Goal: Task Accomplishment & Management: Use online tool/utility

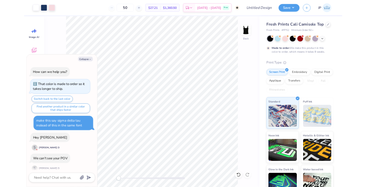
scroll to position [833, 0]
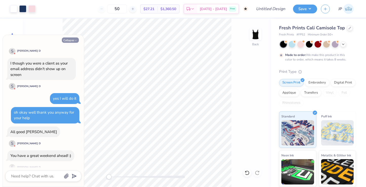
click at [76, 39] on icon "button" at bounding box center [75, 40] width 3 height 3
type textarea "x"
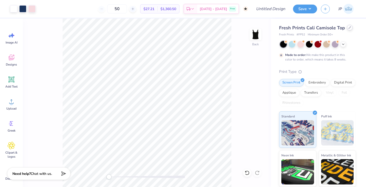
click at [196, 28] on icon at bounding box center [349, 27] width 3 height 3
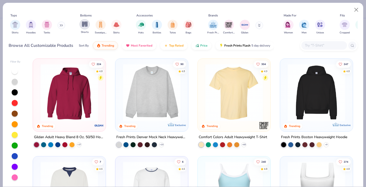
click at [86, 25] on img "filter for Shorts" at bounding box center [85, 24] width 6 height 6
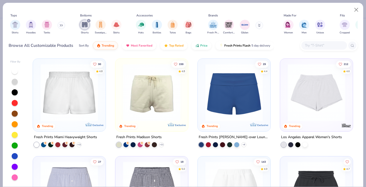
click at [196, 113] on img at bounding box center [234, 92] width 63 height 57
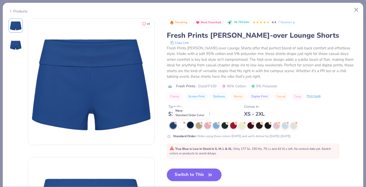
click at [189, 125] on div at bounding box center [190, 125] width 7 height 7
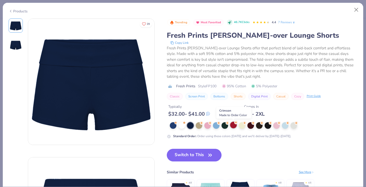
click at [196, 127] on div at bounding box center [233, 125] width 7 height 7
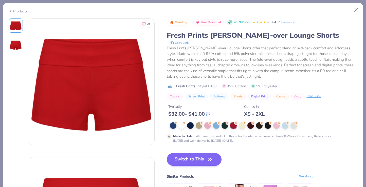
click at [196, 162] on button "Switch to This" at bounding box center [194, 159] width 55 height 13
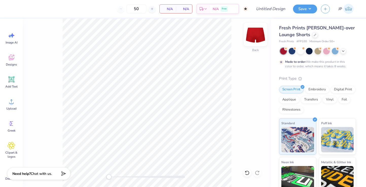
click at [196, 37] on img at bounding box center [255, 34] width 20 height 20
click at [12, 87] on span "Add Text" at bounding box center [11, 87] width 12 height 4
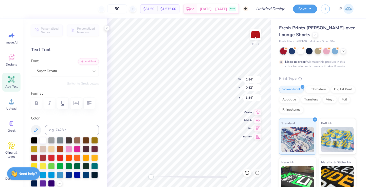
type textarea "T"
type textarea "Seniors Est. 1917"
click at [88, 102] on icon "button" at bounding box center [89, 103] width 6 height 6
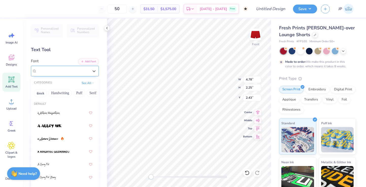
click at [55, 72] on span "Super Dream" at bounding box center [47, 71] width 20 height 6
click at [59, 142] on div at bounding box center [50, 138] width 26 height 5
click at [63, 72] on div "a Antara Distance" at bounding box center [62, 71] width 53 height 8
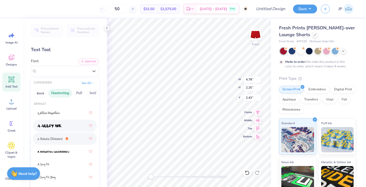
click at [61, 94] on button "Handwriting" at bounding box center [60, 93] width 24 height 8
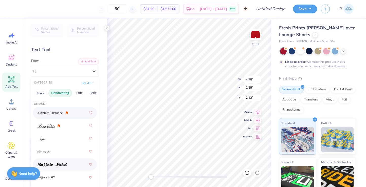
click at [57, 160] on div at bounding box center [65, 164] width 64 height 12
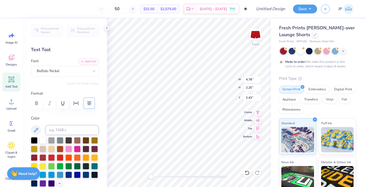
scroll to position [0, 1]
click at [77, 71] on div "Buffalo Nickel" at bounding box center [62, 71] width 53 height 8
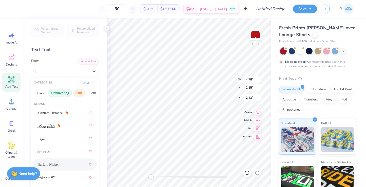
click at [80, 94] on button "Puff" at bounding box center [79, 93] width 12 height 8
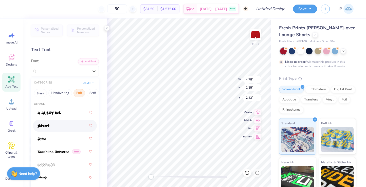
click at [60, 128] on div at bounding box center [64, 125] width 55 height 9
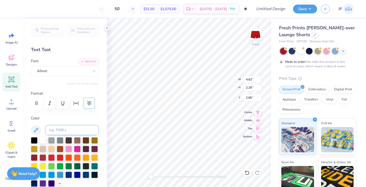
scroll to position [0, 1]
type textarea "Seniors"
click at [13, 82] on icon at bounding box center [11, 79] width 6 height 6
type input "2.84"
type input "0.82"
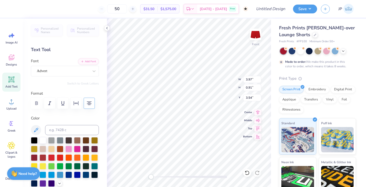
type input "3.84"
type textarea "Est. 1917"
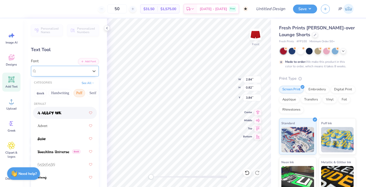
click at [65, 69] on div "Super Dream" at bounding box center [62, 71] width 53 height 8
click at [58, 96] on button "Handwriting" at bounding box center [60, 93] width 24 height 8
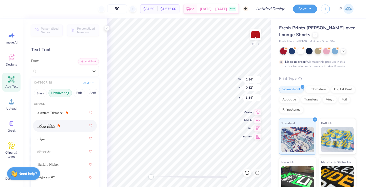
click at [55, 126] on div at bounding box center [48, 125] width 23 height 5
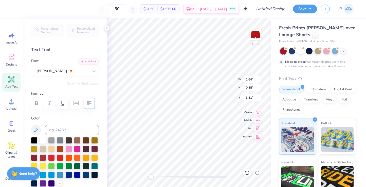
type textarea "Est1917"
type textarea "Es t1917"
click at [100, 117] on div "50 $31.50 Per Item $1,575.00 Total Est. Delivery Nov 4 - 7 Free Design Title Sa…" at bounding box center [183, 93] width 366 height 187
click at [11, 80] on icon at bounding box center [11, 79] width 5 height 5
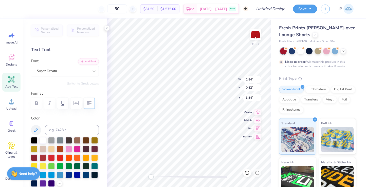
scroll to position [0, 1]
type textarea "Est. 1917"
click at [65, 74] on div at bounding box center [63, 71] width 52 height 7
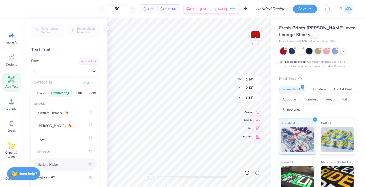
click at [61, 161] on div "Buffalo Nickel" at bounding box center [64, 164] width 55 height 9
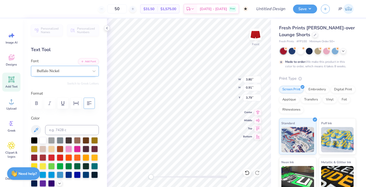
click at [63, 71] on div "Buffalo Nickel" at bounding box center [62, 71] width 53 height 8
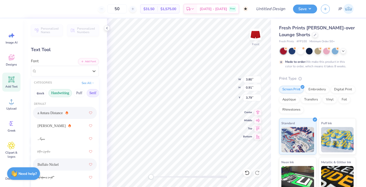
click at [92, 93] on button "Serif" at bounding box center [93, 93] width 12 height 8
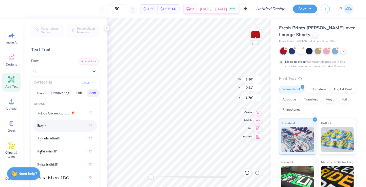
click at [53, 130] on div at bounding box center [64, 125] width 55 height 9
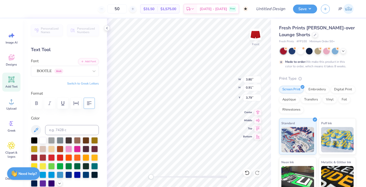
type input "2.16"
type input "0.51"
type input "3.82"
click at [146, 132] on div "Hold “Option ⌥” to see the space between elements." at bounding box center [162, 130] width 51 height 12
click at [75, 72] on div "Advert" at bounding box center [62, 71] width 53 height 8
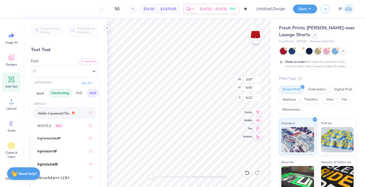
click at [51, 93] on button "Handwriting" at bounding box center [60, 93] width 24 height 8
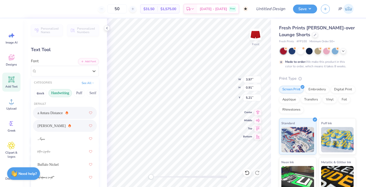
click at [49, 127] on span "Ariana Violeta" at bounding box center [51, 125] width 28 height 5
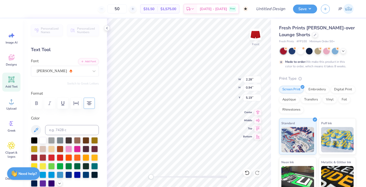
type input "3.89"
type input "1.61"
type input "4.53"
click at [196, 34] on img at bounding box center [255, 34] width 20 height 20
click at [12, 61] on icon at bounding box center [12, 58] width 8 height 8
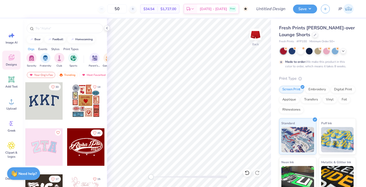
click at [56, 107] on div at bounding box center [43, 100] width 37 height 37
click at [53, 41] on button "football" at bounding box center [55, 39] width 21 height 8
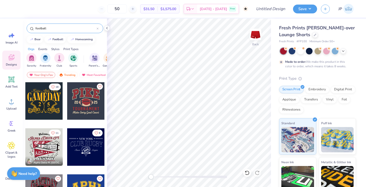
click at [68, 30] on input "football" at bounding box center [66, 28] width 62 height 5
type input "f"
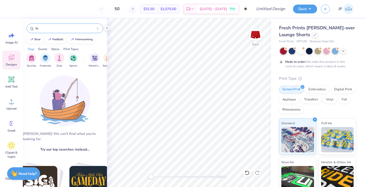
type input "f"
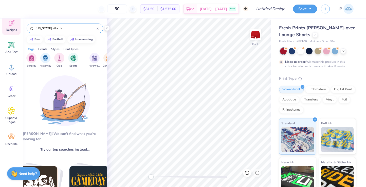
scroll to position [35, 0]
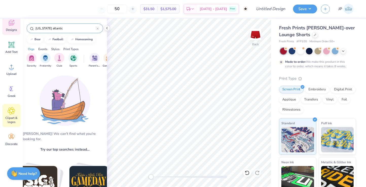
type input "florida atlantic"
click at [12, 113] on icon at bounding box center [11, 111] width 7 height 8
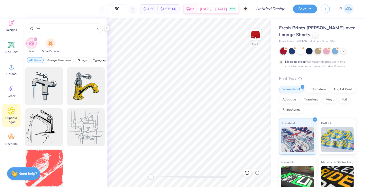
type input "fau"
click at [35, 38] on icon "filter for Clipart" at bounding box center [35, 39] width 2 height 2
click at [49, 44] on img "filter for School's Logo" at bounding box center [51, 43] width 6 height 6
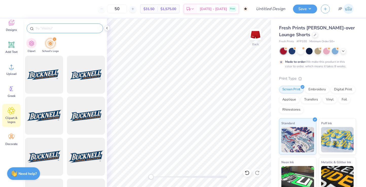
click at [51, 27] on input "text" at bounding box center [67, 28] width 65 height 5
type input "fau"
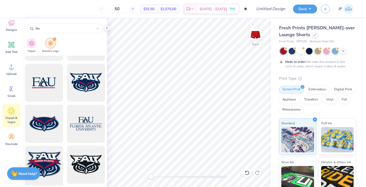
scroll to position [156, 0]
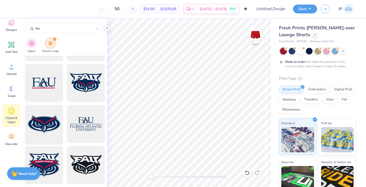
click at [45, 130] on div at bounding box center [44, 124] width 42 height 42
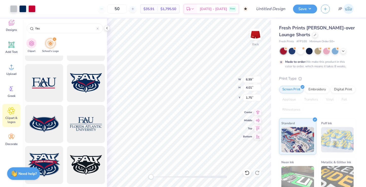
type input "4.73"
type input "2.71"
type input "3.04"
click at [14, 7] on div at bounding box center [13, 8] width 7 height 7
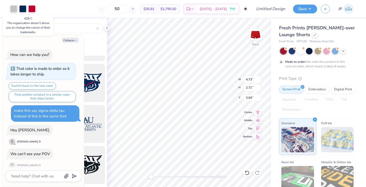
scroll to position [858, 0]
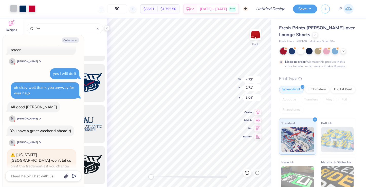
click at [17, 11] on div at bounding box center [13, 8] width 7 height 7
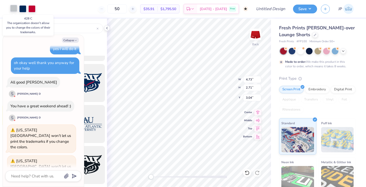
click at [17, 11] on div at bounding box center [13, 8] width 7 height 7
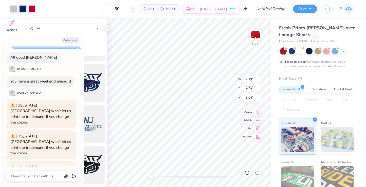
type textarea "x"
type input "2.50"
type input "1.43"
type input "4.69"
click at [196, 135] on div "Back W 2.50 2.50 " H 1.43 1.43 " Y 4.81 4.81 " Center Middle Top Bottom" at bounding box center [189, 102] width 164 height 169
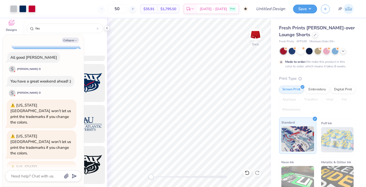
click at [196, 147] on div "Art colors 50 $35.91 Per Item $1,795.50 Total Est. Delivery Nov 4 - 7 Free Desi…" at bounding box center [183, 93] width 366 height 187
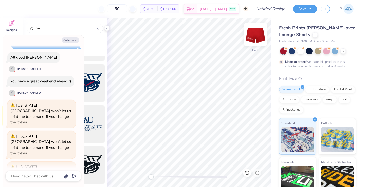
click at [196, 33] on img at bounding box center [255, 34] width 20 height 20
click at [77, 40] on icon "button" at bounding box center [75, 40] width 3 height 3
type textarea "x"
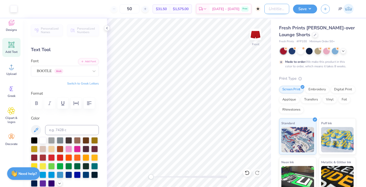
click at [196, 11] on input "Design Title" at bounding box center [276, 9] width 25 height 10
type input "sdt senior sets"
click at [196, 38] on img at bounding box center [255, 34] width 20 height 20
click at [196, 35] on img at bounding box center [255, 34] width 20 height 20
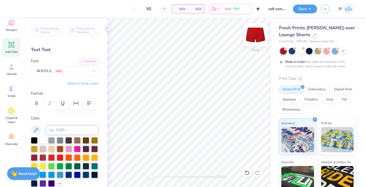
click at [196, 32] on img at bounding box center [255, 34] width 20 height 20
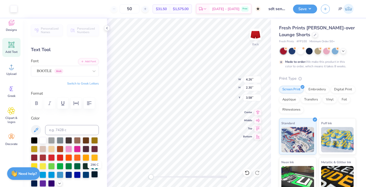
click at [92, 174] on div at bounding box center [94, 174] width 7 height 7
click at [79, 175] on div at bounding box center [77, 174] width 7 height 7
click at [32, 185] on div at bounding box center [34, 183] width 7 height 7
click at [33, 184] on div at bounding box center [34, 183] width 7 height 7
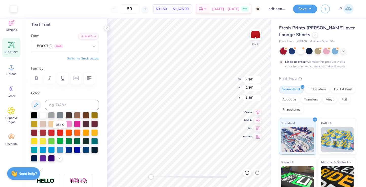
scroll to position [35, 0]
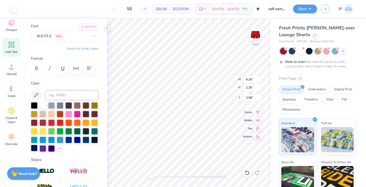
click at [34, 148] on div at bounding box center [34, 148] width 7 height 7
click at [37, 150] on div at bounding box center [34, 148] width 7 height 7
click at [33, 150] on div at bounding box center [34, 148] width 7 height 7
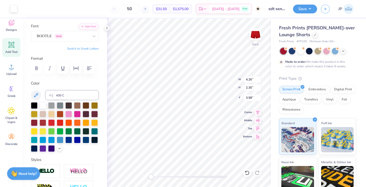
click at [57, 94] on div "430 C" at bounding box center [60, 95] width 14 height 7
click at [14, 9] on div at bounding box center [13, 8] width 7 height 7
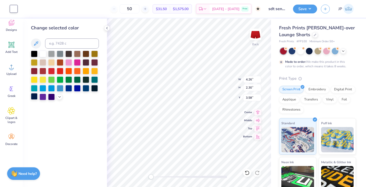
click at [36, 94] on div at bounding box center [34, 96] width 7 height 7
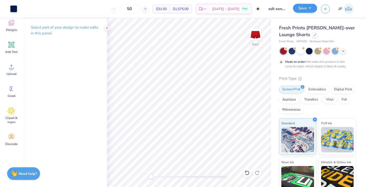
click at [196, 11] on button "Save" at bounding box center [305, 8] width 24 height 9
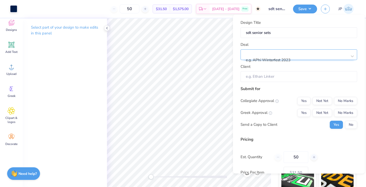
click at [196, 56] on div at bounding box center [296, 53] width 101 height 7
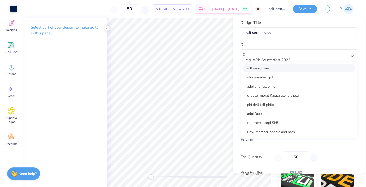
click at [196, 70] on div "sdt senior merch" at bounding box center [298, 68] width 112 height 8
type input "Chantal Flores"
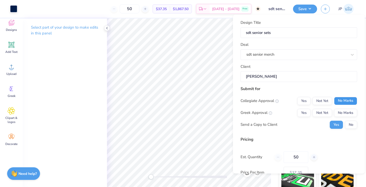
click at [196, 101] on button "No Marks" at bounding box center [345, 101] width 23 height 8
click at [196, 101] on button "Yes" at bounding box center [303, 101] width 13 height 8
click at [196, 100] on button "No Marks" at bounding box center [345, 101] width 23 height 8
click at [196, 114] on button "No Marks" at bounding box center [345, 113] width 23 height 8
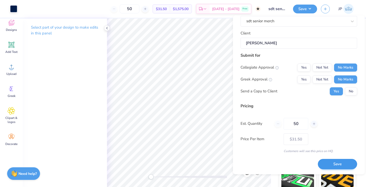
scroll to position [34, 0]
click at [196, 93] on button "No" at bounding box center [351, 92] width 12 height 8
click at [196, 166] on button "Save" at bounding box center [336, 165] width 39 height 10
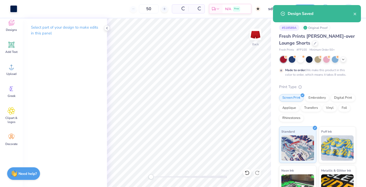
type input "$31.50"
click at [196, 60] on div at bounding box center [309, 59] width 7 height 7
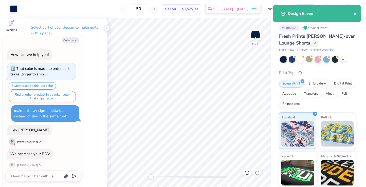
scroll to position [963, 0]
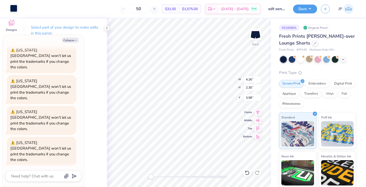
click at [14, 8] on div at bounding box center [13, 8] width 7 height 7
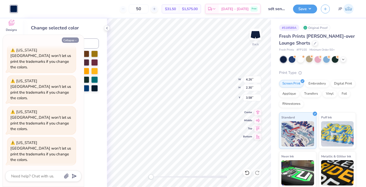
click at [76, 40] on icon "button" at bounding box center [75, 40] width 3 height 3
type textarea "x"
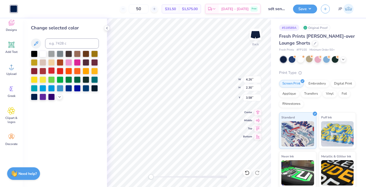
click at [51, 73] on div at bounding box center [51, 70] width 7 height 7
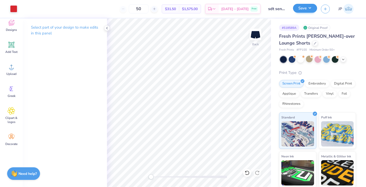
click at [196, 7] on button "Save" at bounding box center [305, 8] width 24 height 9
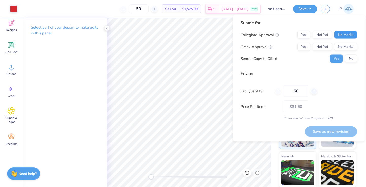
click at [196, 32] on button "No Marks" at bounding box center [345, 35] width 23 height 8
click at [196, 47] on button "No Marks" at bounding box center [345, 47] width 23 height 8
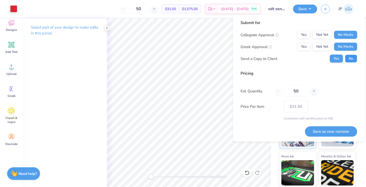
click at [196, 62] on button "No" at bounding box center [351, 59] width 12 height 8
click at [196, 133] on button "Save as new revision" at bounding box center [331, 131] width 52 height 10
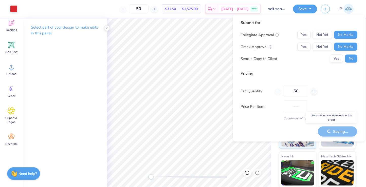
type input "$31.50"
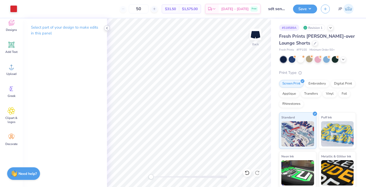
click at [107, 30] on icon at bounding box center [107, 28] width 4 height 4
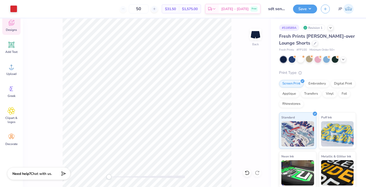
click at [15, 32] on div "Designs" at bounding box center [11, 25] width 18 height 19
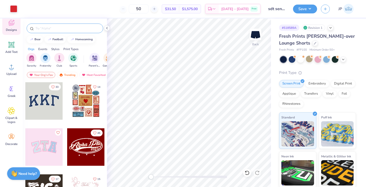
click at [59, 28] on input "text" at bounding box center [67, 28] width 65 height 5
type input "seniors"
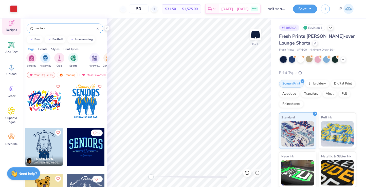
drag, startPoint x: 39, startPoint y: 113, endPoint x: 39, endPoint y: 123, distance: 9.6
click at [39, 123] on div at bounding box center [44, 105] width 38 height 46
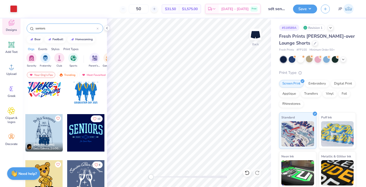
scroll to position [14, 0]
click at [82, 145] on div at bounding box center [85, 132] width 37 height 37
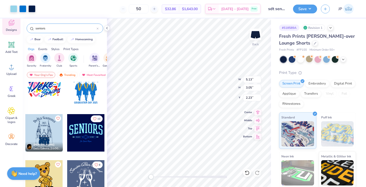
type input "1.33"
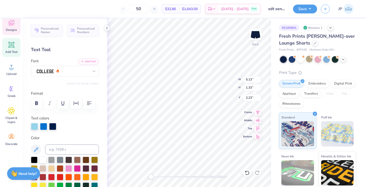
scroll to position [0, 2]
type textarea "Class of 2025"
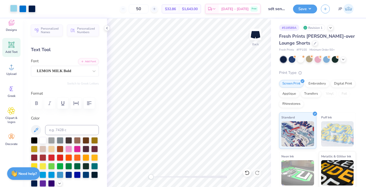
click at [14, 7] on div at bounding box center [13, 8] width 7 height 7
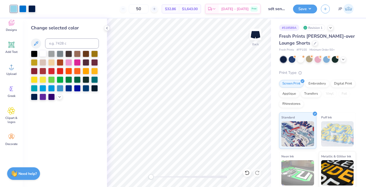
click at [44, 56] on div at bounding box center [42, 53] width 7 height 7
click at [21, 8] on div at bounding box center [22, 8] width 7 height 7
click at [50, 71] on div at bounding box center [51, 70] width 7 height 7
click at [32, 14] on div "Art colors" at bounding box center [17, 9] width 35 height 18
click at [32, 9] on div at bounding box center [31, 8] width 7 height 7
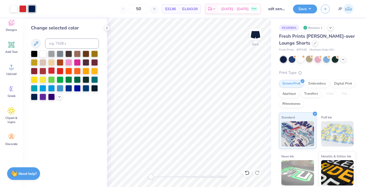
click at [51, 73] on div at bounding box center [51, 70] width 7 height 7
click at [52, 55] on div at bounding box center [51, 53] width 7 height 7
click at [14, 9] on div at bounding box center [13, 8] width 7 height 7
click at [59, 70] on div at bounding box center [60, 70] width 7 height 7
click at [52, 71] on div at bounding box center [51, 70] width 7 height 7
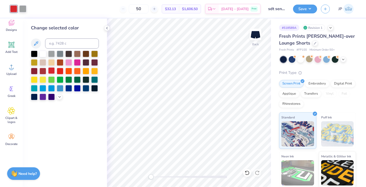
click at [51, 72] on div at bounding box center [51, 70] width 7 height 7
click at [24, 8] on div at bounding box center [22, 8] width 7 height 7
click at [43, 55] on div at bounding box center [42, 53] width 7 height 7
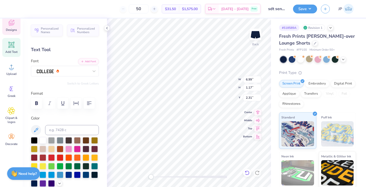
click at [196, 174] on icon at bounding box center [246, 172] width 5 height 5
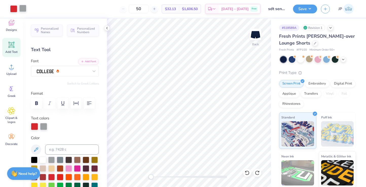
click at [23, 10] on div at bounding box center [22, 8] width 7 height 7
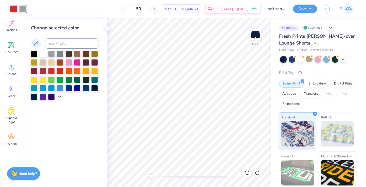
click at [43, 50] on div "Change selected color" at bounding box center [65, 63] width 68 height 76
click at [43, 53] on div at bounding box center [42, 53] width 7 height 7
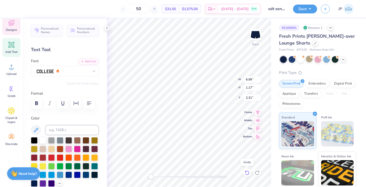
click at [196, 173] on icon at bounding box center [246, 172] width 5 height 5
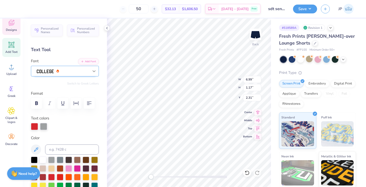
type input "5.86"
type input "0.98"
type input "2.54"
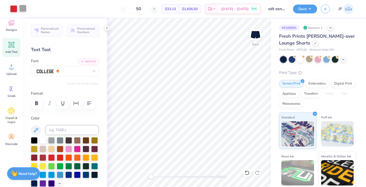
click at [22, 10] on div at bounding box center [22, 8] width 7 height 7
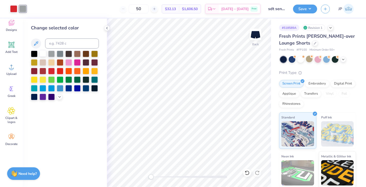
click at [42, 54] on div at bounding box center [42, 53] width 7 height 7
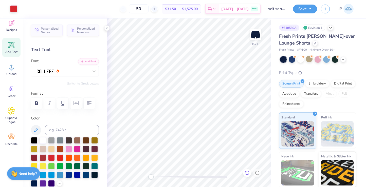
click at [196, 174] on icon at bounding box center [246, 172] width 5 height 5
click at [196, 10] on button "Save" at bounding box center [305, 8] width 24 height 9
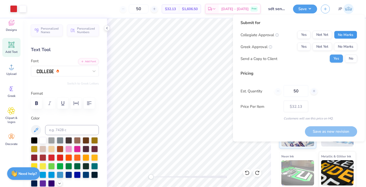
click at [196, 35] on button "No Marks" at bounding box center [345, 35] width 23 height 8
click at [196, 46] on button "No Marks" at bounding box center [345, 47] width 23 height 8
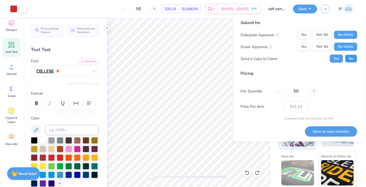
click at [196, 61] on button "No" at bounding box center [351, 59] width 12 height 8
click at [196, 130] on button "Save as new revision" at bounding box center [331, 131] width 52 height 10
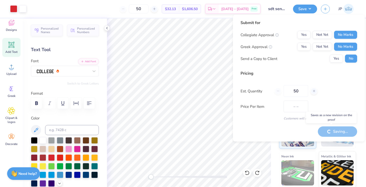
type input "$32.13"
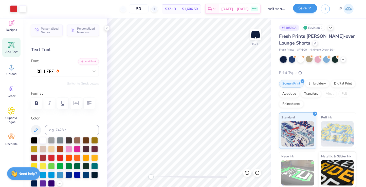
click at [196, 10] on button "Save" at bounding box center [305, 8] width 24 height 9
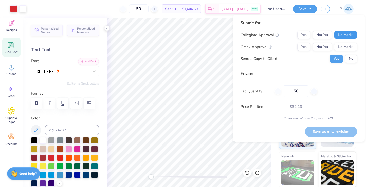
click at [196, 31] on button "No Marks" at bounding box center [345, 35] width 23 height 8
click at [196, 47] on button "No Marks" at bounding box center [345, 47] width 23 height 8
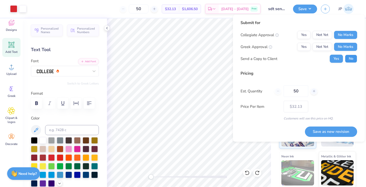
click at [196, 57] on button "No" at bounding box center [351, 59] width 12 height 8
click at [196, 130] on button "Save as new revision" at bounding box center [331, 132] width 52 height 10
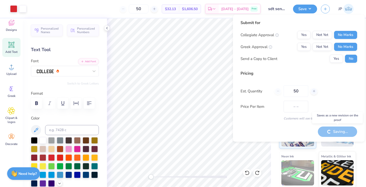
type input "$32.13"
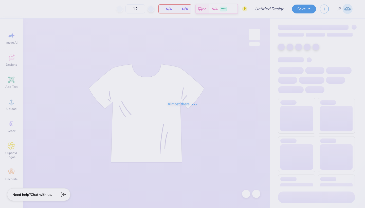
type input "SDT fold over shorts"
type input "50"
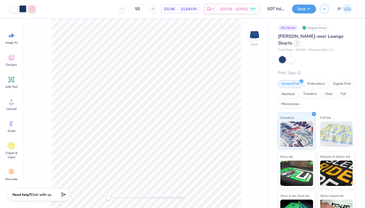
click at [294, 41] on div at bounding box center [297, 43] width 6 height 6
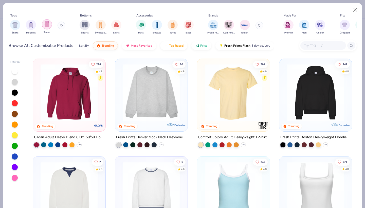
click at [48, 27] on div "filter for Tanks" at bounding box center [47, 24] width 10 height 10
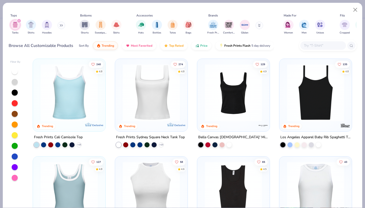
click at [14, 157] on div at bounding box center [15, 156] width 6 height 6
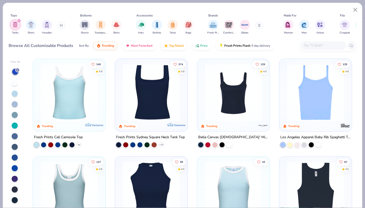
click at [80, 144] on icon at bounding box center [79, 145] width 4 height 4
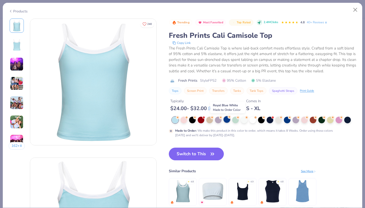
click at [227, 120] on div at bounding box center [226, 119] width 7 height 7
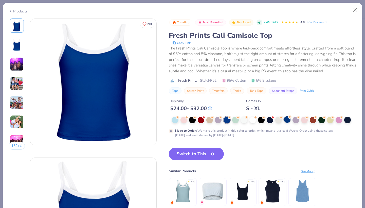
click at [287, 120] on div at bounding box center [287, 119] width 7 height 7
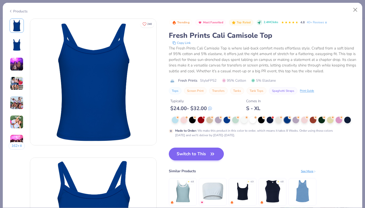
click at [215, 151] on icon "button" at bounding box center [212, 153] width 7 height 7
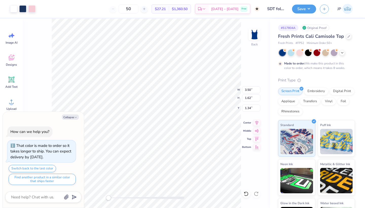
type textarea "x"
type input "5.34"
type input "2.47"
click at [341, 55] on div at bounding box center [342, 52] width 6 height 6
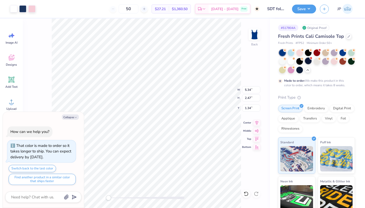
click at [308, 60] on div at bounding box center [308, 60] width 7 height 7
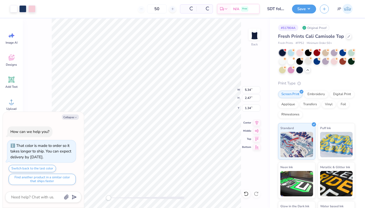
type textarea "x"
type input "1.31"
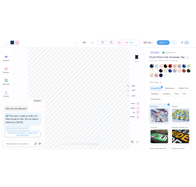
scroll to position [127, 0]
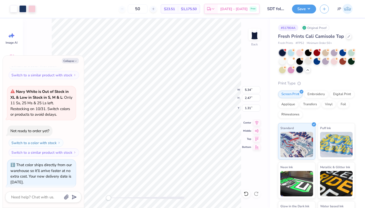
click at [302, 67] on div at bounding box center [299, 69] width 7 height 7
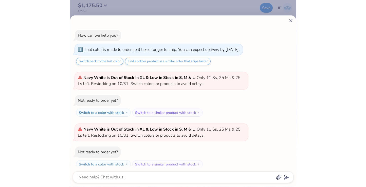
scroll to position [0, 0]
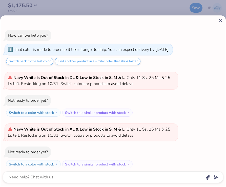
click at [220, 19] on line at bounding box center [220, 20] width 3 height 3
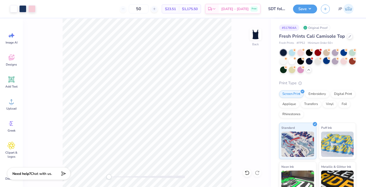
click at [326, 61] on div at bounding box center [326, 60] width 7 height 7
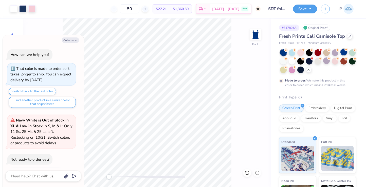
scroll to position [174, 0]
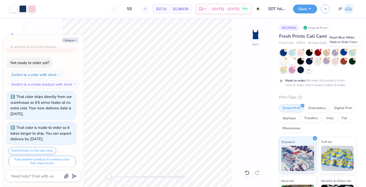
click at [344, 50] on icon at bounding box center [346, 50] width 4 height 4
click at [318, 59] on icon at bounding box center [320, 58] width 4 height 4
type textarea "x"
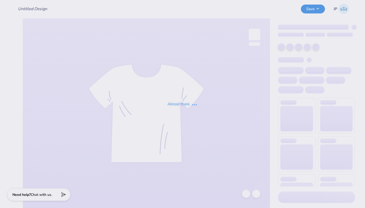
type input "SDT fold over shorts"
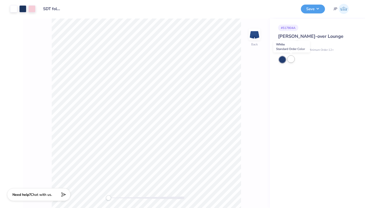
click at [290, 60] on div at bounding box center [290, 59] width 7 height 7
click at [283, 59] on div at bounding box center [282, 59] width 7 height 7
click at [292, 59] on div at bounding box center [290, 59] width 7 height 7
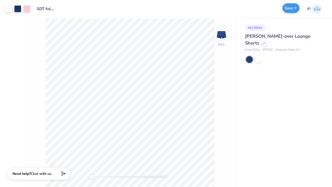
click at [294, 8] on button "Save" at bounding box center [290, 8] width 17 height 10
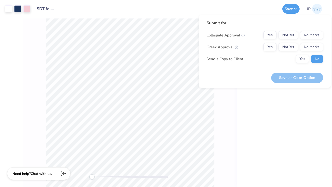
click at [250, 102] on div "# 517804A Lindsey Fold-over Lounge Shorts Fresh Prints # FP100 Minimum Order: 1…" at bounding box center [284, 102] width 95 height 169
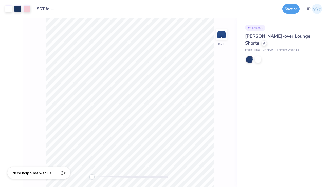
click at [39, 174] on span "Chat with us." at bounding box center [41, 173] width 21 height 5
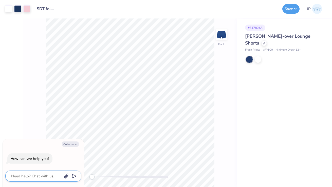
click at [45, 175] on textarea at bounding box center [36, 176] width 51 height 7
type textarea "i"
type textarea "x"
type textarea "is"
type textarea "x"
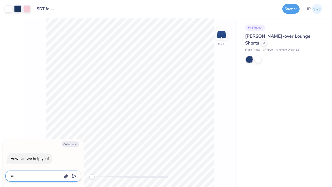
type textarea "is"
type textarea "x"
type textarea "is t"
type textarea "x"
type textarea "is th"
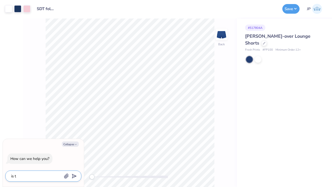
type textarea "x"
type textarea "is the"
type textarea "x"
type textarea "is ther"
type textarea "x"
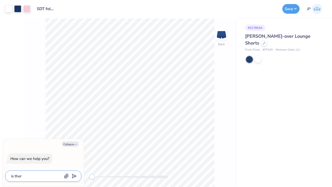
type textarea "is there"
type textarea "x"
type textarea "is there"
type textarea "x"
type textarea "is there a"
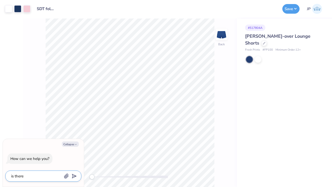
type textarea "x"
type textarea "is there a"
type textarea "x"
type textarea "is there a m"
type textarea "x"
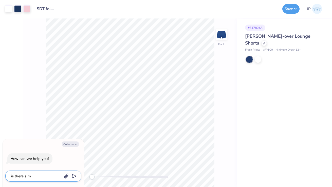
type textarea "is there a ma"
type textarea "x"
type textarea "is there a mat"
type textarea "x"
type textarea "is there a matc"
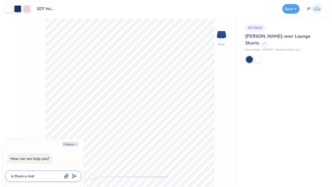
type textarea "x"
type textarea "is there a match"
type textarea "x"
type textarea "is there a matchi"
type textarea "x"
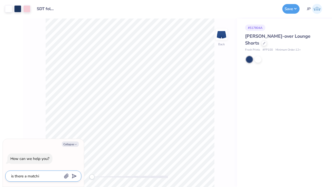
type textarea "is there a matchin"
type textarea "x"
type textarea "is there a matching"
type textarea "x"
type textarea "is there a matching"
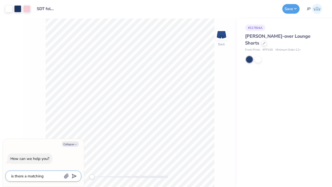
type textarea "x"
type textarea "is there a matching t"
type textarea "x"
type textarea "is there a matching ta"
type textarea "x"
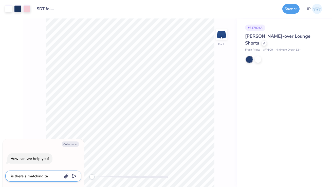
type textarea "is there a matching tan"
type textarea "x"
type textarea "is there a matching tank"
type textarea "x"
type textarea "is there a matching tank"
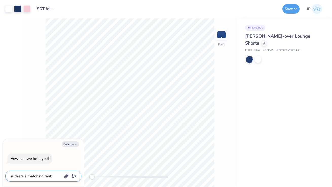
type textarea "x"
type textarea "is there a matching tank t"
type textarea "x"
type textarea "is there a matching tank to"
type textarea "x"
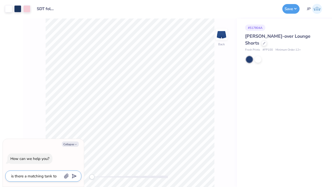
type textarea "is there a matching tank to"
type textarea "x"
type textarea "is there a matching tank to f"
type textarea "x"
type textarea "is there a matching tank to fp"
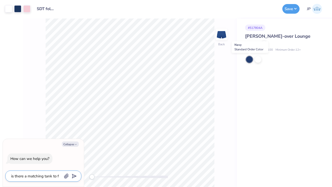
type textarea "x"
type textarea "is there a matching tank to fp"
type textarea "x"
type textarea "is there a matching tank to fp"
type textarea "x"
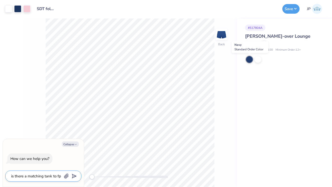
type textarea "is there a matching tank to fp1"
type textarea "x"
type textarea "is there a matching tank to fp10"
type textarea "x"
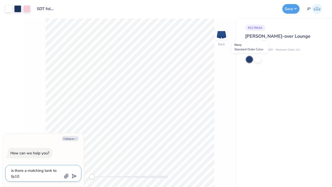
type textarea "is there a matching tank to fp100"
type textarea "x"
type textarea "is there a matching tank to fp100"
type textarea "x"
type textarea "is there a matching tank to fp100 f"
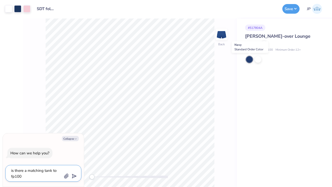
type textarea "x"
type textarea "is there a matching tank to fp100 fo"
type textarea "x"
type textarea "is there a matching tank to fp100 fol"
type textarea "x"
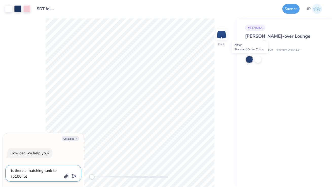
type textarea "is there a matching tank to fp100 fold"
type textarea "x"
type textarea "is there a matching tank to fp100 fold"
type textarea "x"
type textarea "is there a matching tank to fp100 fold o"
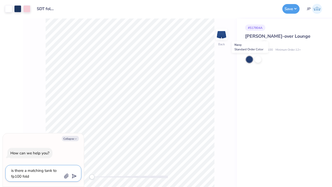
type textarea "x"
type textarea "is there a matching tank to fp100 fold ov"
type textarea "x"
type textarea "is there a matching tank to fp100 fold ove"
type textarea "x"
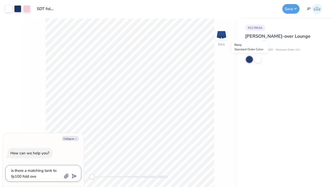
type textarea "is there a matching tank to fp100 fold over"
type textarea "x"
type textarea "is there a matching tank to fp100 fold over"
type textarea "x"
type textarea "is there a matching tank to fp100 fold over s"
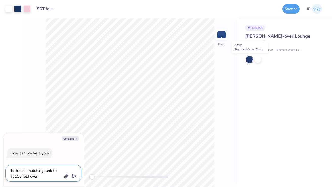
type textarea "x"
type textarea "is there a matching tank to fp100 fold over sh"
type textarea "x"
type textarea "is there a matching tank to fp100 fold over sho"
type textarea "x"
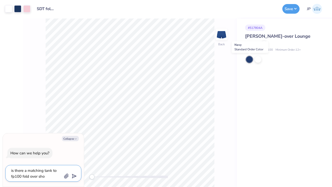
type textarea "is there a matching tank to fp100 fold over shor"
type textarea "x"
type textarea "is there a matching tank to fp100 fold over short"
type textarea "x"
type textarea "is there a matching tank to fp100 fold over shorts"
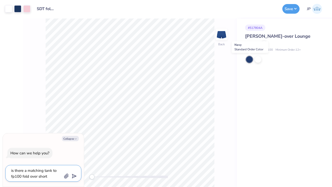
type textarea "x"
type textarea "is there a matching tank to fp100 fold over shorts"
type textarea "x"
type textarea "is there a matching tank to fp100 fold over shorts i"
type textarea "x"
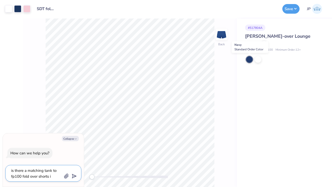
type textarea "is there a matching tank to fp100 fold over shorts is"
type textarea "x"
type textarea "is there a matching tank to fp100 fold over shorts is"
type textarea "x"
type textarea "is there a matching tank to fp100 fold over shorts is"
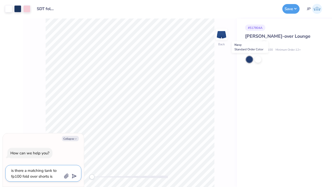
type textarea "x"
type textarea "is there a matching tank to fp100 fold over shorts i"
type textarea "x"
type textarea "is there a matching tank to fp100 fold over shorts in"
type textarea "x"
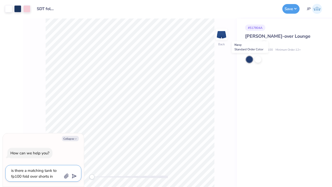
type textarea "is there a matching tank to fp100 fold over shorts in"
type textarea "x"
type textarea "is there a matching tank to fp100 fold over shorts in n"
type textarea "x"
type textarea "is there a matching tank to fp100 fold over shorts in na"
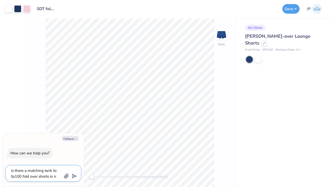
type textarea "x"
type textarea "is there a matching tank to fp100 fold over shorts in nav"
type textarea "x"
type textarea "is there a matching tank to fp100 fold over shorts in navy"
type textarea "x"
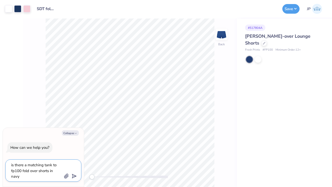
type textarea "is there a matching tank to fp100 fold over shorts in navy"
type textarea "x"
type textarea "is there a matching tank to fp100 fold over shorts in navy c"
type textarea "x"
type textarea "is there a matching tank to fp100 fold over shorts in navy co"
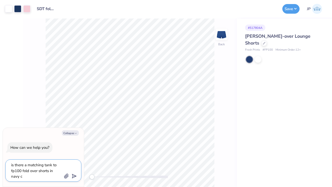
type textarea "x"
type textarea "is there a matching tank to fp100 fold over shorts in navy col"
type textarea "x"
type textarea "is there a matching tank to fp100 fold over shorts in navy colo"
type textarea "x"
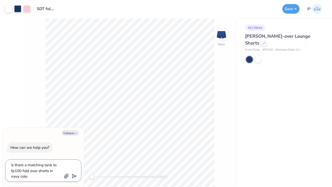
type textarea "is there a matching tank to fp100 fold over shorts in navy color"
type textarea "x"
type textarea "is there a matching tank to fp100 fold over shorts in navy color"
type textarea "x"
type textarea "is there a matching tank to fp100 fold over shorts in navy color"
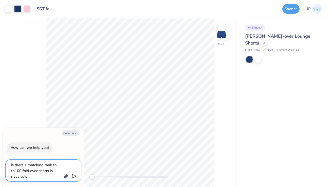
type textarea "x"
type textarea "is there a matching tank to fp100 fold over shorts in navy color?"
type textarea "x"
type textarea "is there a matching tank to fp100 fold over shorts in navy color?"
type textarea "x"
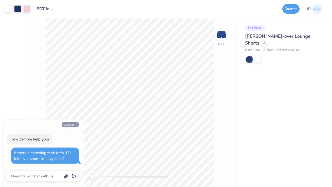
click at [76, 125] on polyline "button" at bounding box center [76, 125] width 2 height 1
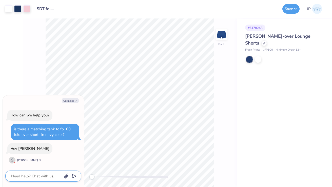
click at [29, 179] on textarea at bounding box center [36, 176] width 51 height 7
type textarea "x"
type textarea "h"
type textarea "x"
type textarea "he"
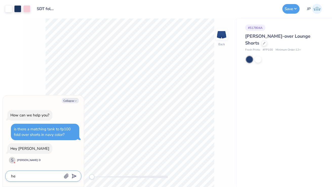
type textarea "x"
type textarea "hey"
type textarea "x"
type textarea "hey"
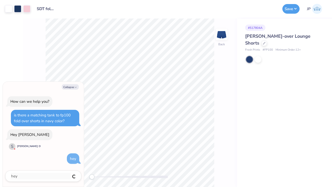
type textarea "x"
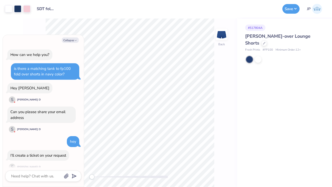
scroll to position [6, 0]
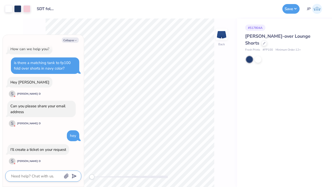
type textarea "x"
type textarea "j"
type textarea "x"
type textarea "jp"
type textarea "x"
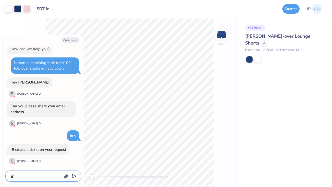
type textarea "jpa"
type textarea "x"
type textarea "jpan"
type textarea "x"
type textarea "jpane"
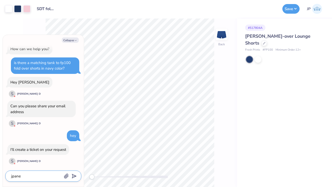
type textarea "x"
type textarea "jpaned"
type textarea "x"
type textarea "jpanedu"
type textarea "x"
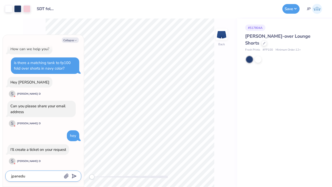
type textarea "jpanedur"
type textarea "x"
type textarea "jpaneduro"
type textarea "x"
type textarea "jpaneduro2"
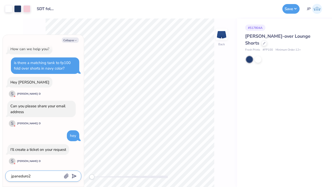
type textarea "x"
type textarea "jpaneduro20"
type textarea "x"
type textarea "jpaneduro202"
type textarea "x"
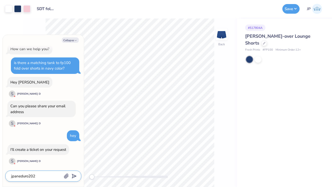
type textarea "jpaneduro20"
type textarea "x"
type textarea "jpaneduro2"
type textarea "x"
type textarea "jpaneduro"
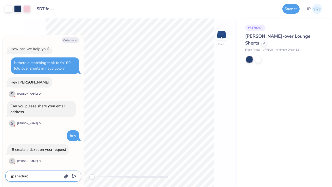
type textarea "x"
type textarea "jpanedur"
type textarea "x"
type textarea "jpanedu"
type textarea "x"
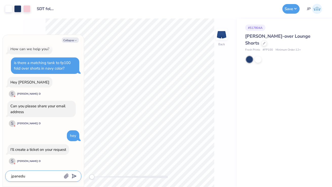
type textarea "jpaned"
type textarea "x"
type textarea "jpane"
type textarea "x"
type textarea "jpan"
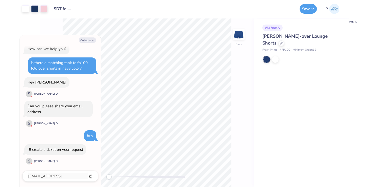
scroll to position [19, 0]
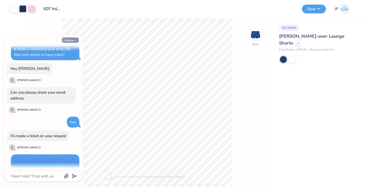
click at [72, 39] on button "Collapse" at bounding box center [70, 39] width 17 height 5
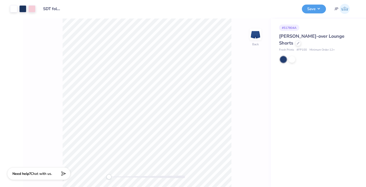
click at [45, 180] on div "Back" at bounding box center [147, 102] width 248 height 169
click at [46, 173] on span "Chat with us." at bounding box center [41, 173] width 21 height 5
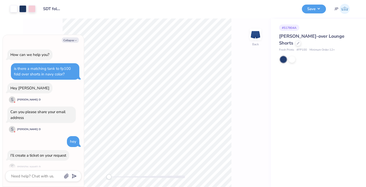
scroll to position [43, 0]
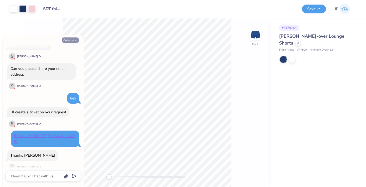
click at [67, 39] on button "Collapse" at bounding box center [70, 39] width 17 height 5
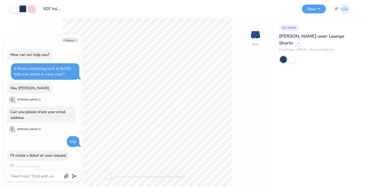
scroll to position [73, 0]
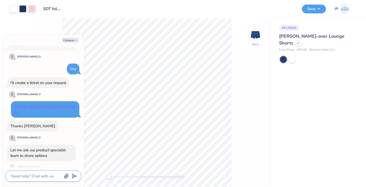
click at [36, 175] on textarea at bounding box center [36, 176] width 51 height 7
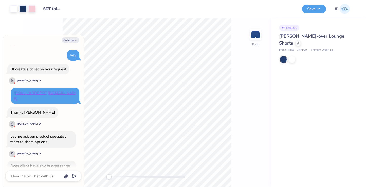
scroll to position [116, 0]
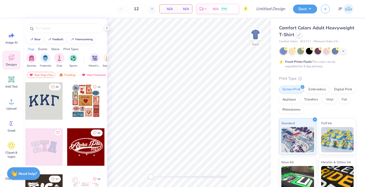
click at [298, 31] on div "Comfort Colors Adult Heavyweight T-Shirt" at bounding box center [317, 32] width 77 height 14
click at [299, 34] on icon at bounding box center [298, 34] width 3 height 3
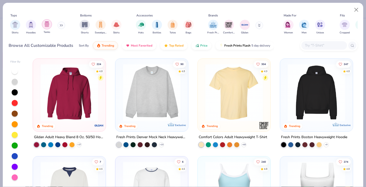
click at [48, 25] on img "filter for Tanks" at bounding box center [47, 24] width 6 height 6
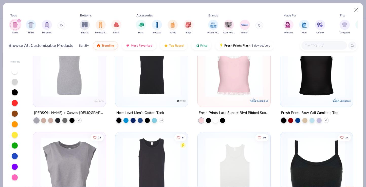
scroll to position [392, 0]
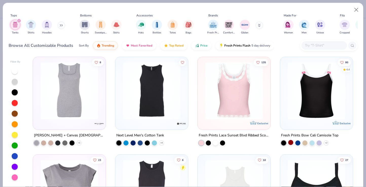
click at [290, 144] on div at bounding box center [290, 142] width 5 height 5
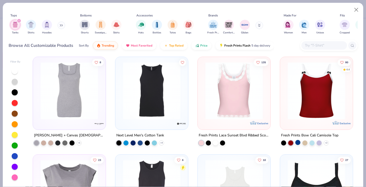
click at [298, 143] on div at bounding box center [297, 142] width 5 height 5
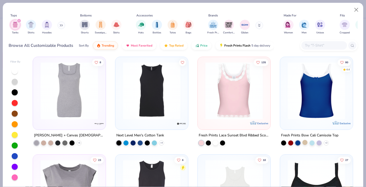
click at [306, 142] on div at bounding box center [304, 142] width 5 height 5
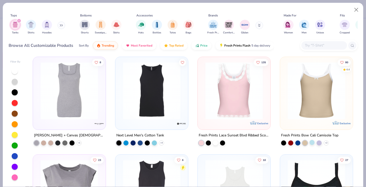
click at [312, 140] on div at bounding box center [311, 142] width 5 height 5
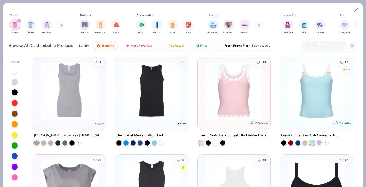
click at [321, 142] on div at bounding box center [318, 142] width 5 height 5
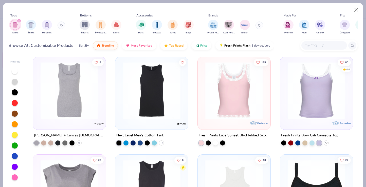
click at [326, 142] on icon at bounding box center [326, 143] width 4 height 4
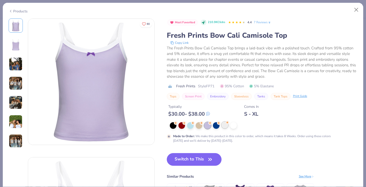
click at [224, 127] on div at bounding box center [224, 125] width 7 height 7
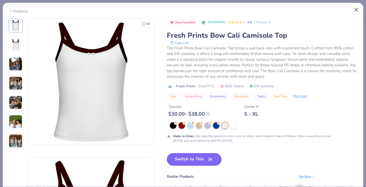
click at [356, 11] on button "Close" at bounding box center [356, 10] width 10 height 10
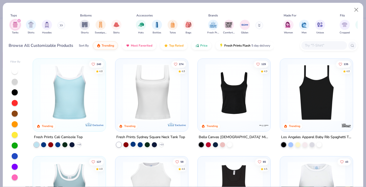
click at [133, 143] on div at bounding box center [132, 144] width 5 height 5
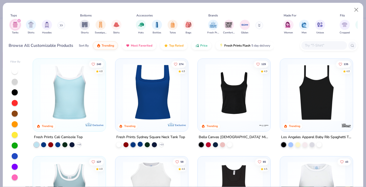
click at [142, 144] on div at bounding box center [139, 144] width 5 height 5
click at [125, 114] on img at bounding box center [151, 92] width 63 height 57
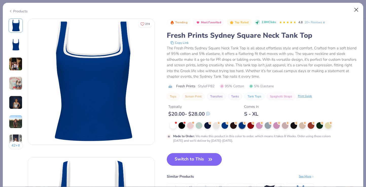
click at [353, 9] on button "Close" at bounding box center [356, 10] width 10 height 10
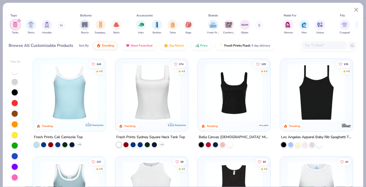
click at [81, 108] on img at bounding box center [69, 92] width 63 height 57
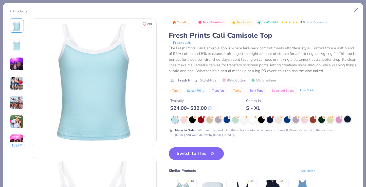
click at [347, 120] on div at bounding box center [347, 119] width 7 height 7
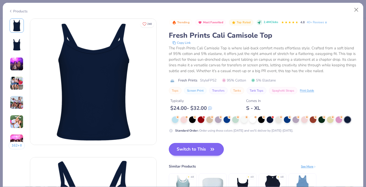
click at [209, 147] on span "button" at bounding box center [212, 149] width 7 height 7
type input "50"
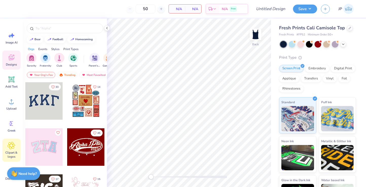
click at [11, 147] on icon at bounding box center [11, 145] width 3 height 3
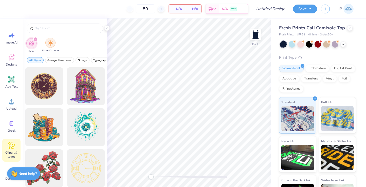
click at [50, 40] on img "filter for School's Logo" at bounding box center [51, 43] width 6 height 6
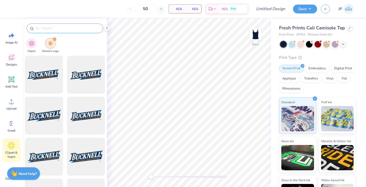
click at [52, 26] on input "text" at bounding box center [67, 28] width 65 height 5
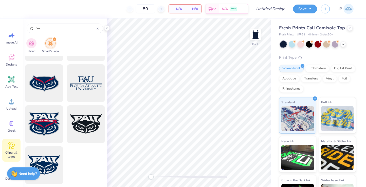
scroll to position [196, 0]
type input "fau"
click at [12, 78] on icon at bounding box center [11, 79] width 5 height 5
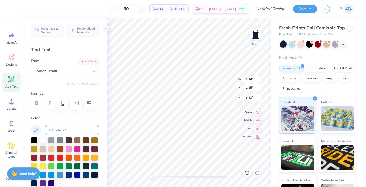
type textarea "T"
type textarea "Florida Atlantic"
click at [65, 71] on div "Super Dream" at bounding box center [62, 71] width 53 height 8
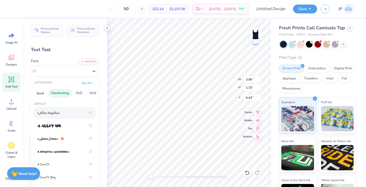
click at [57, 94] on button "Handwriting" at bounding box center [60, 93] width 24 height 8
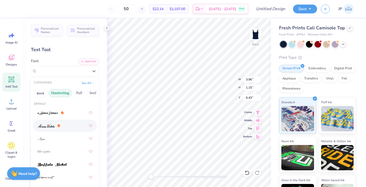
click at [54, 125] on img at bounding box center [45, 126] width 17 height 4
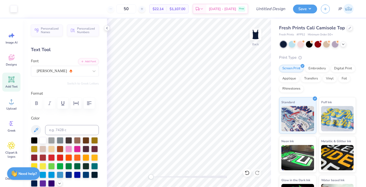
click at [12, 87] on span "Add Text" at bounding box center [11, 87] width 12 height 4
type textarea "o"
type textarea "Owls"
click at [45, 70] on span "Super Dream" at bounding box center [47, 71] width 20 height 6
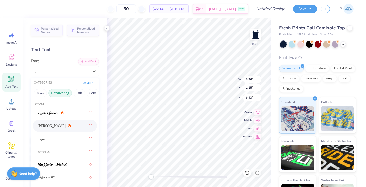
click at [55, 124] on div "Ariana Violeta" at bounding box center [53, 125] width 33 height 5
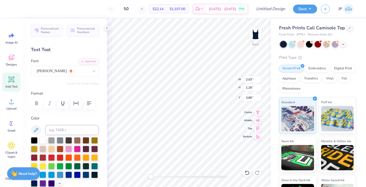
type input "7.09"
type input "1.30"
type input "2.50"
type input "2.03"
type input "1.26"
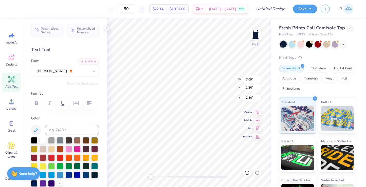
type input "4.39"
click at [52, 155] on div at bounding box center [51, 157] width 7 height 7
type input "1.30"
click at [245, 174] on icon at bounding box center [246, 172] width 5 height 5
click at [105, 131] on div "Personalized Names Personalized Numbers Text Tool Add Font Font Ariana Violeta …" at bounding box center [65, 102] width 84 height 169
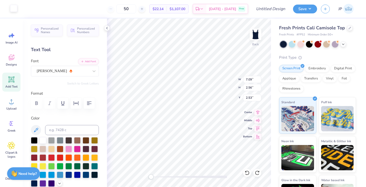
click at [14, 8] on div at bounding box center [13, 8] width 7 height 7
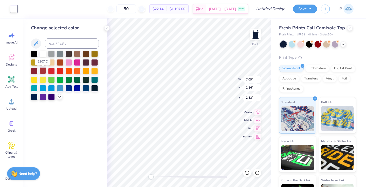
click at [44, 72] on div at bounding box center [42, 70] width 7 height 7
click at [51, 72] on div at bounding box center [51, 70] width 7 height 7
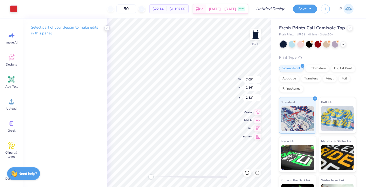
click at [106, 26] on div at bounding box center [107, 28] width 6 height 6
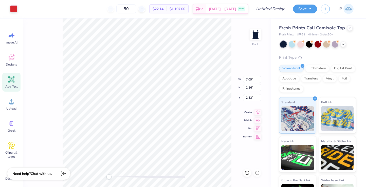
click at [12, 85] on span "Add Text" at bounding box center [11, 87] width 12 height 4
type input "3.96"
type input "1.15"
type input "6.43"
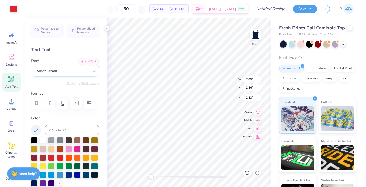
click at [77, 68] on div "Super Dream" at bounding box center [62, 71] width 53 height 8
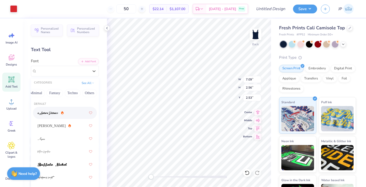
scroll to position [0, 149]
click at [91, 94] on button "Others" at bounding box center [90, 93] width 15 height 8
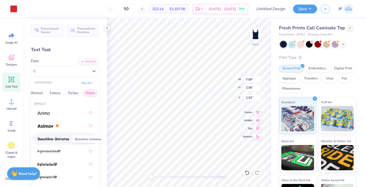
click at [65, 141] on img at bounding box center [53, 139] width 32 height 4
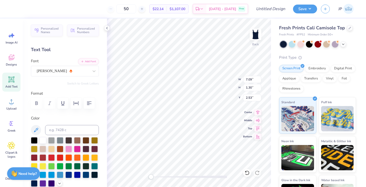
scroll to position [0, 0]
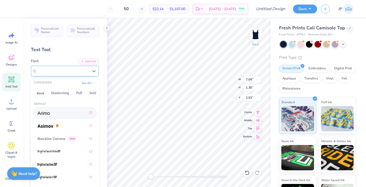
click at [72, 72] on div "Ariana Violeta" at bounding box center [62, 71] width 53 height 8
click at [93, 95] on button "Techno" at bounding box center [98, 93] width 16 height 8
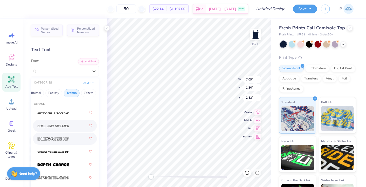
scroll to position [0, 150]
click at [75, 143] on div at bounding box center [64, 138] width 55 height 9
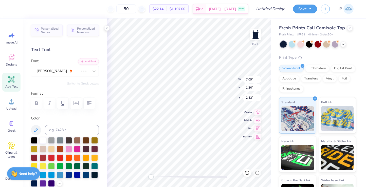
scroll to position [0, 1]
click at [258, 37] on img at bounding box center [255, 34] width 20 height 20
click at [10, 89] on div "Add Text" at bounding box center [11, 82] width 18 height 19
type textarea "Est. 1917"
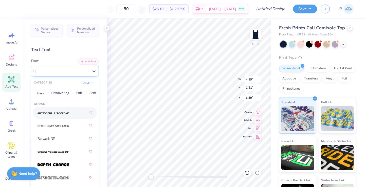
click at [46, 73] on span "Super Dream" at bounding box center [47, 71] width 20 height 6
click at [54, 94] on button "Handwriting" at bounding box center [60, 93] width 24 height 8
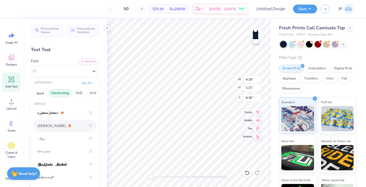
click at [50, 129] on span "Ariana Violeta" at bounding box center [51, 125] width 28 height 5
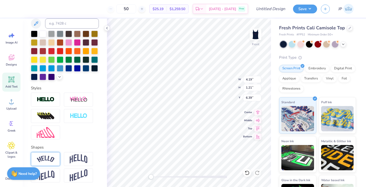
scroll to position [107, 0]
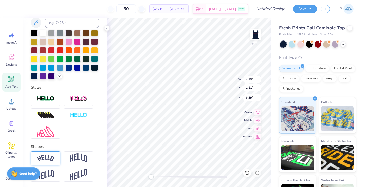
click at [56, 160] on div at bounding box center [45, 158] width 29 height 14
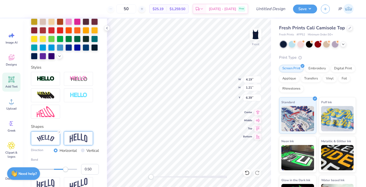
scroll to position [129, 0]
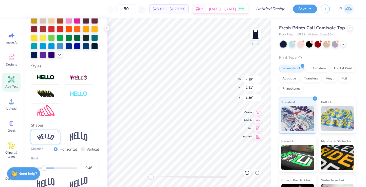
type input "-0.47"
drag, startPoint x: 66, startPoint y: 167, endPoint x: 43, endPoint y: 168, distance: 23.3
click at [43, 168] on div "Accessibility label" at bounding box center [43, 168] width 5 height 5
type input "3.30"
type input "1.01"
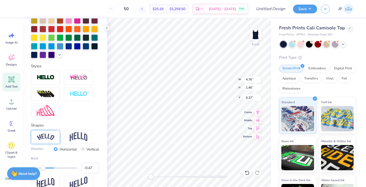
type input "0.63"
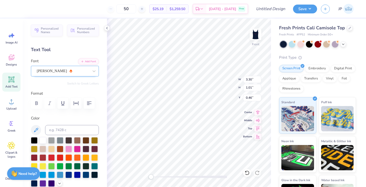
scroll to position [0, 0]
click at [62, 69] on div "Ariana Violeta" at bounding box center [62, 71] width 53 height 8
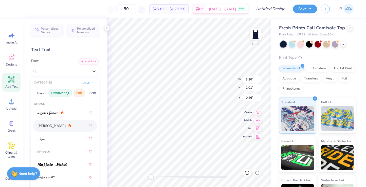
click at [77, 94] on button "Puff" at bounding box center [79, 93] width 12 height 8
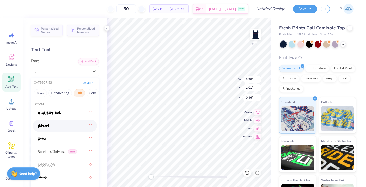
click at [61, 127] on div at bounding box center [64, 125] width 55 height 9
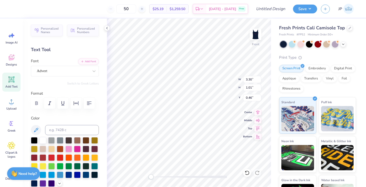
scroll to position [0, 1]
click at [75, 65] on div "Font Advert" at bounding box center [65, 67] width 68 height 18
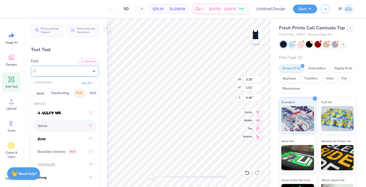
click at [78, 74] on div at bounding box center [63, 71] width 52 height 7
click at [95, 92] on button "Serif" at bounding box center [93, 93] width 12 height 8
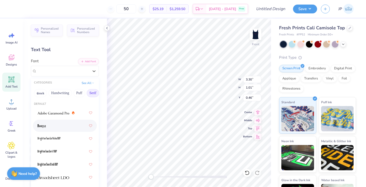
click at [62, 127] on div at bounding box center [64, 125] width 55 height 9
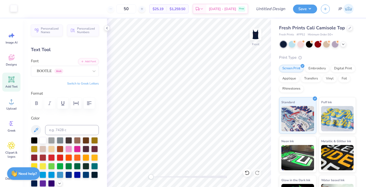
click at [16, 9] on div at bounding box center [13, 8] width 7 height 7
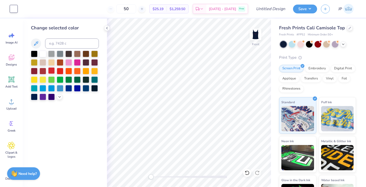
click at [52, 73] on div at bounding box center [51, 70] width 7 height 7
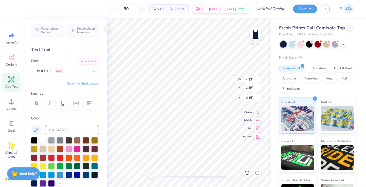
scroll to position [0, 0]
type textarea "Est. 1917"
click at [69, 73] on div "BOOTLE Greek" at bounding box center [62, 71] width 53 height 8
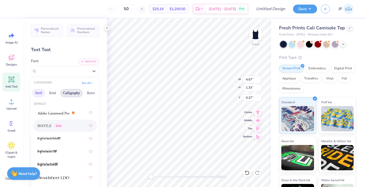
scroll to position [0, 57]
click at [85, 93] on button "Retro" at bounding box center [87, 93] width 13 height 8
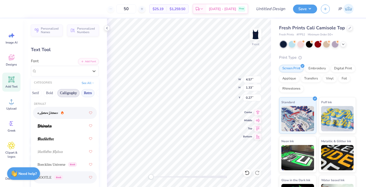
click at [64, 94] on button "Calligraphy" at bounding box center [68, 93] width 22 height 8
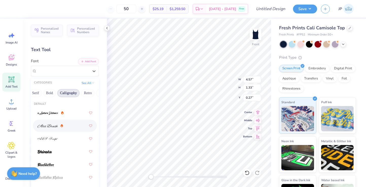
click at [57, 128] on img at bounding box center [47, 126] width 20 height 4
click at [53, 73] on span "Alex Brush" at bounding box center [52, 71] width 30 height 6
click at [55, 112] on span at bounding box center [47, 112] width 21 height 5
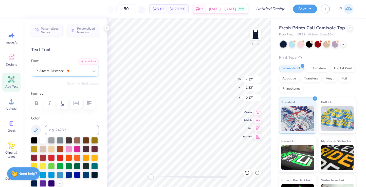
click at [64, 74] on div at bounding box center [63, 71] width 52 height 7
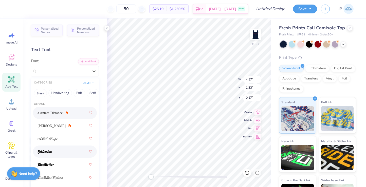
click at [64, 155] on div at bounding box center [64, 151] width 55 height 9
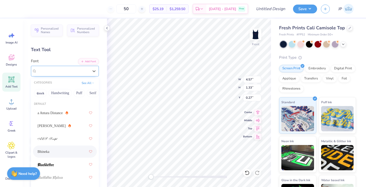
click at [69, 69] on div "Bhineka" at bounding box center [62, 71] width 53 height 8
click at [56, 170] on div at bounding box center [65, 164] width 64 height 12
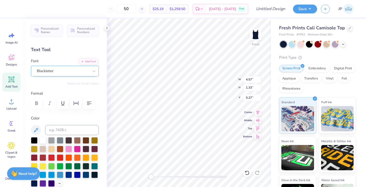
click at [71, 69] on div "Blackletter" at bounding box center [62, 71] width 53 height 8
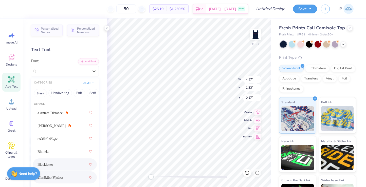
click at [65, 178] on div at bounding box center [64, 177] width 55 height 9
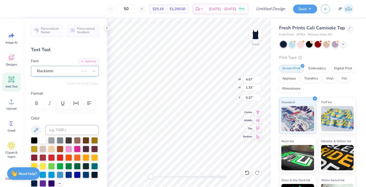
click at [66, 71] on div "Blackletter" at bounding box center [57, 71] width 43 height 8
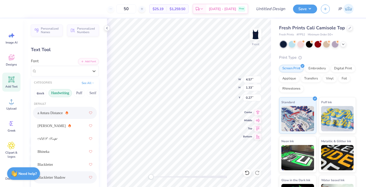
click at [58, 90] on button "Handwriting" at bounding box center [60, 93] width 24 height 8
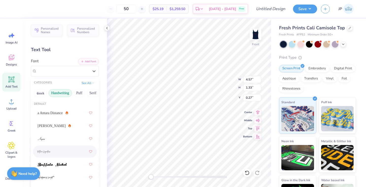
click at [56, 155] on div at bounding box center [64, 151] width 55 height 9
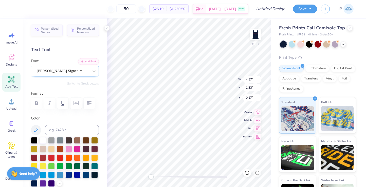
click at [51, 73] on span "Bettina Signature" at bounding box center [60, 71] width 46 height 6
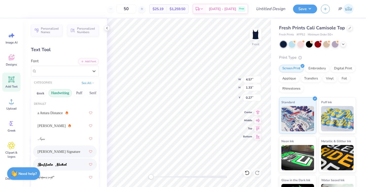
click at [54, 165] on img at bounding box center [51, 165] width 29 height 4
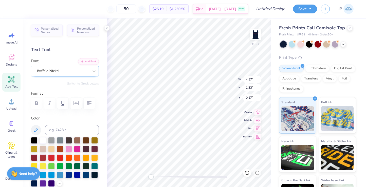
click at [64, 72] on div "Buffalo Nickel" at bounding box center [62, 71] width 53 height 8
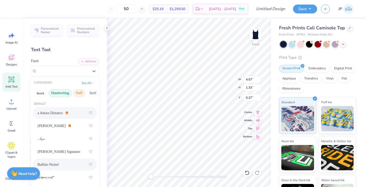
click at [77, 95] on button "Puff" at bounding box center [79, 93] width 12 height 8
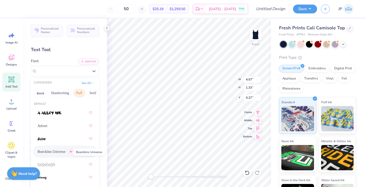
click at [63, 151] on span "Boecklins Universe" at bounding box center [51, 151] width 28 height 5
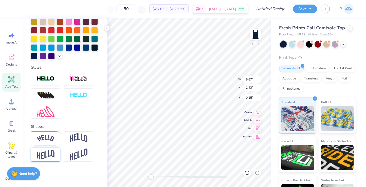
scroll to position [127, 0]
click at [45, 138] on img at bounding box center [46, 138] width 18 height 7
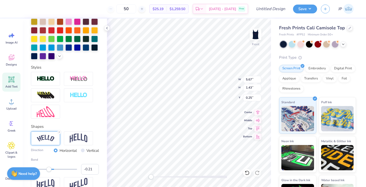
type input "-0.20"
drag, startPoint x: 44, startPoint y: 172, endPoint x: 49, endPoint y: 172, distance: 5.8
click at [49, 172] on div "Bend -0.20" at bounding box center [65, 165] width 68 height 17
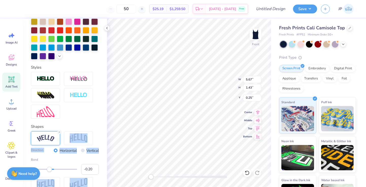
click at [99, 156] on div "Personalized Names Personalized Numbers Text Tool Add Font Font Boecklins Unive…" at bounding box center [65, 102] width 84 height 169
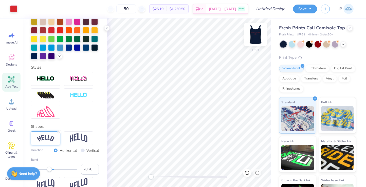
click at [258, 29] on div at bounding box center [255, 34] width 23 height 23
click at [310, 9] on button "Save" at bounding box center [305, 8] width 24 height 9
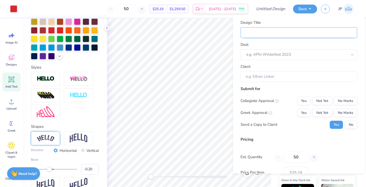
click at [291, 37] on input "Design Title" at bounding box center [298, 32] width 116 height 11
type input "s"
type input "sd"
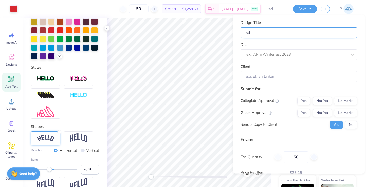
type input "sdt"
type input "sdt s"
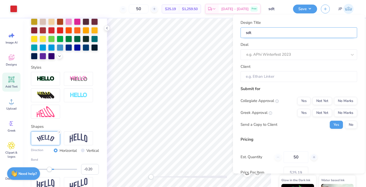
type input "sdt s"
type input "sdt se"
type input "sdt sen"
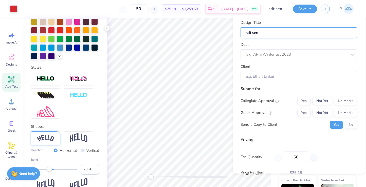
type input "sdt seni"
type input "sdt senio"
type input "sdt senior"
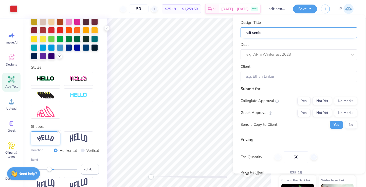
type input "sdt senior"
type input "sdt senior s"
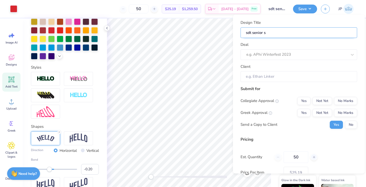
type input "sdt senior se"
type input "sdt senior set"
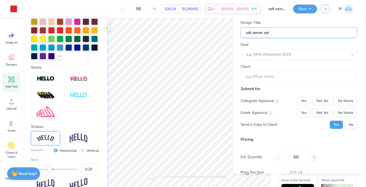
type input "sdt senior set"
type input "sdt senior set t"
type input "sdt senior set ta"
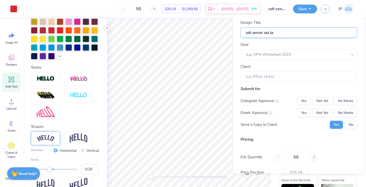
type input "sdt senior set tan"
type input "sdt senior set tank"
type input "sdt senior set tanks"
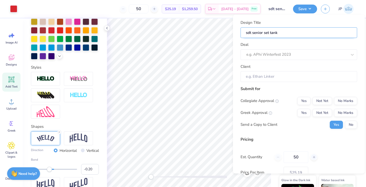
type input "sdt senior set tanks"
type input "sdt senior set tank"
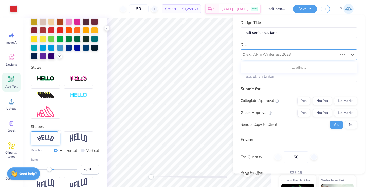
click at [290, 56] on div "e.g. APhi Winterfest 2023" at bounding box center [291, 55] width 91 height 6
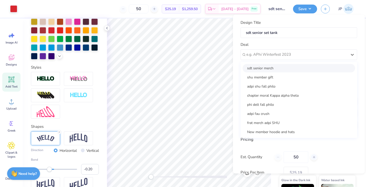
click at [271, 69] on div "sdt senior merch" at bounding box center [298, 68] width 112 height 8
type input "Chantal Flores"
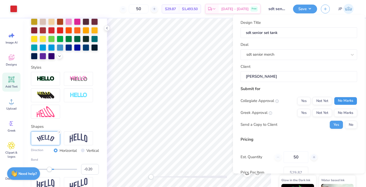
click at [344, 100] on button "No Marks" at bounding box center [345, 101] width 23 height 8
click at [345, 111] on button "No Marks" at bounding box center [345, 113] width 23 height 8
click at [350, 124] on button "No" at bounding box center [351, 125] width 12 height 8
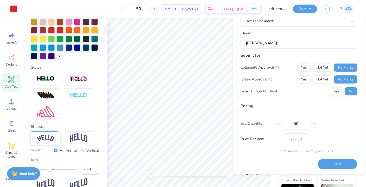
scroll to position [34, 0]
click at [336, 164] on button "Save" at bounding box center [336, 165] width 39 height 10
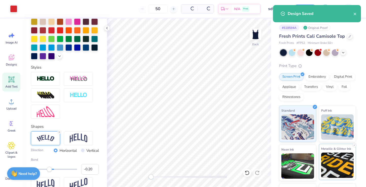
type input "– –"
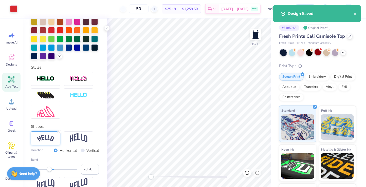
click at [318, 53] on div at bounding box center [317, 52] width 7 height 7
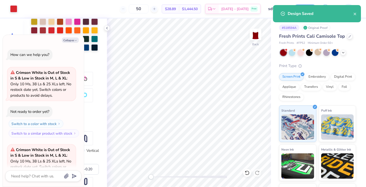
scroll to position [49, 0]
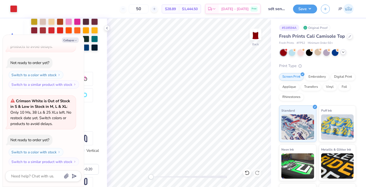
click at [341, 53] on div at bounding box center [343, 52] width 6 height 6
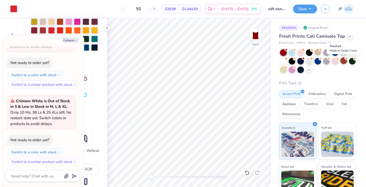
click at [342, 61] on div at bounding box center [343, 60] width 7 height 7
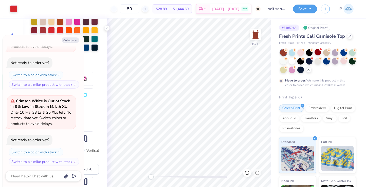
scroll to position [96, 0]
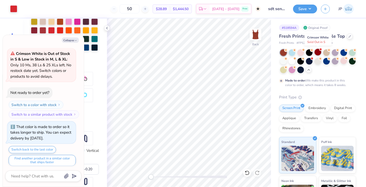
click at [320, 52] on div at bounding box center [317, 52] width 7 height 7
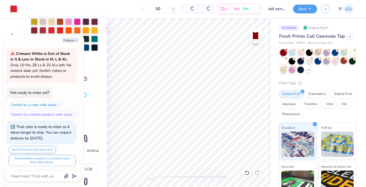
scroll to position [203, 0]
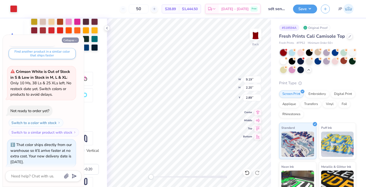
click at [74, 40] on icon "button" at bounding box center [75, 40] width 3 height 3
type textarea "x"
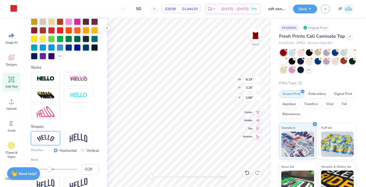
click at [13, 6] on div at bounding box center [13, 8] width 7 height 7
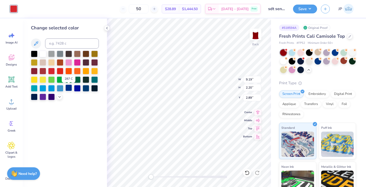
click at [68, 90] on div at bounding box center [68, 88] width 7 height 7
click at [35, 98] on div at bounding box center [34, 96] width 7 height 7
click at [253, 34] on img at bounding box center [255, 34] width 20 height 20
type input "2.14"
type input "1.33"
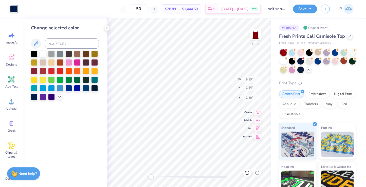
type input "3.04"
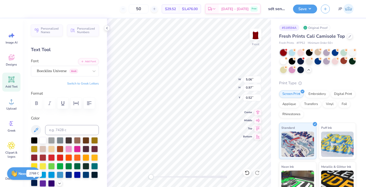
click at [33, 184] on div at bounding box center [34, 183] width 7 height 7
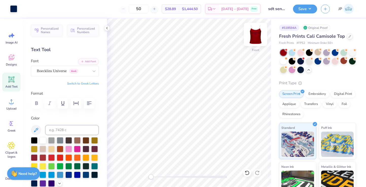
click at [254, 35] on img at bounding box center [255, 34] width 20 height 20
click at [303, 8] on button "Save" at bounding box center [305, 8] width 24 height 9
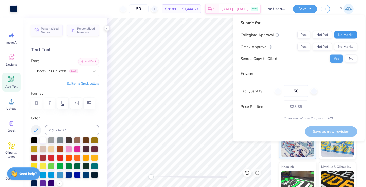
click at [339, 32] on button "No Marks" at bounding box center [345, 35] width 23 height 8
click at [306, 34] on button "Yes" at bounding box center [303, 35] width 13 height 8
click at [343, 45] on button "No Marks" at bounding box center [345, 47] width 23 height 8
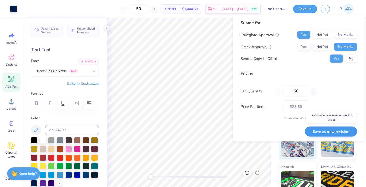
click at [337, 133] on button "Save as new revision" at bounding box center [331, 131] width 52 height 10
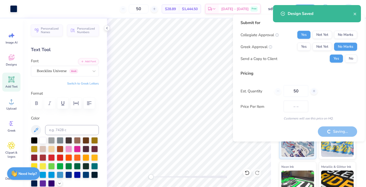
type input "$28.89"
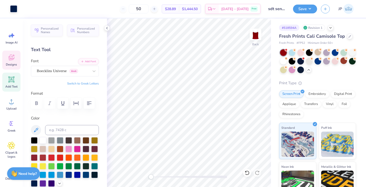
click at [13, 56] on icon at bounding box center [12, 58] width 8 height 8
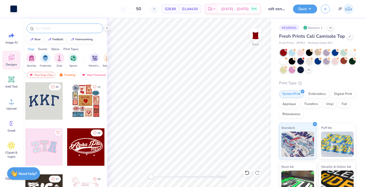
click at [71, 28] on input "text" at bounding box center [67, 28] width 65 height 5
type input "seniors"
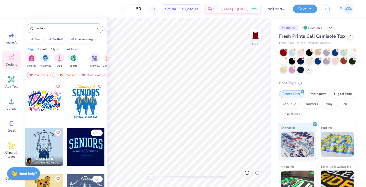
click at [94, 153] on div at bounding box center [85, 146] width 37 height 37
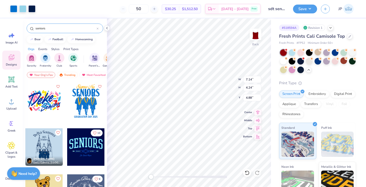
click at [299, 73] on div "Fresh Prints Cali Camisole Top Fresh Prints # FP52 Minimum Order: 50 + Print Ty…" at bounding box center [317, 135] width 77 height 204
click at [300, 71] on div at bounding box center [300, 69] width 7 height 7
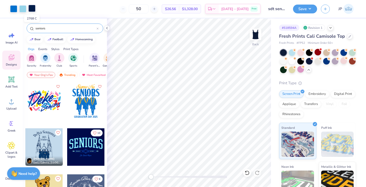
click at [33, 9] on div at bounding box center [31, 8] width 7 height 7
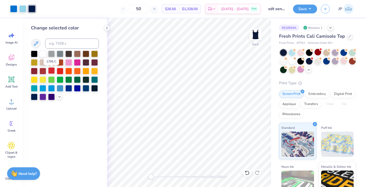
click at [50, 71] on div at bounding box center [51, 70] width 7 height 7
click at [15, 9] on div at bounding box center [13, 8] width 7 height 7
click at [53, 72] on div at bounding box center [51, 70] width 7 height 7
click at [23, 8] on div at bounding box center [22, 8] width 7 height 7
click at [16, 9] on div at bounding box center [13, 8] width 7 height 7
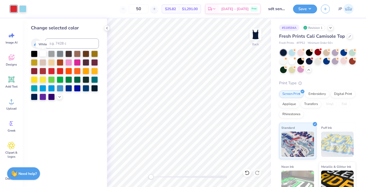
click at [42, 55] on div at bounding box center [42, 53] width 7 height 7
click at [24, 10] on div at bounding box center [22, 8] width 7 height 7
click at [53, 71] on div at bounding box center [51, 70] width 7 height 7
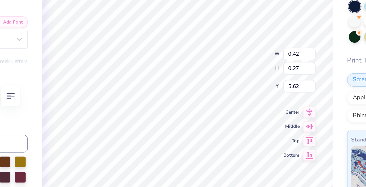
type textarea "2"
type textarea "17"
type input "0.46"
type input "5.63"
type textarea "2"
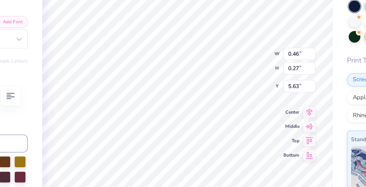
type textarea "19"
type textarea "Z"
type textarea "Sigma Delta Tau"
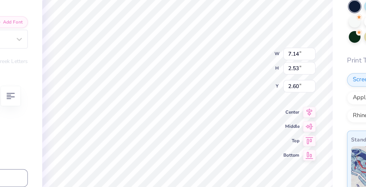
type input "2.57"
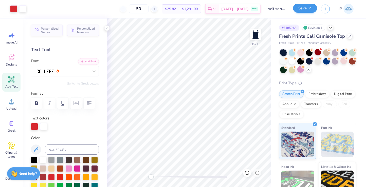
click at [305, 8] on button "Save" at bounding box center [305, 8] width 24 height 9
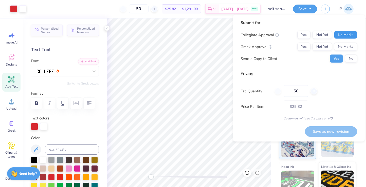
click at [337, 34] on button "No Marks" at bounding box center [345, 35] width 23 height 8
click at [307, 45] on button "Yes" at bounding box center [303, 47] width 13 height 8
click at [348, 59] on button "No" at bounding box center [351, 59] width 12 height 8
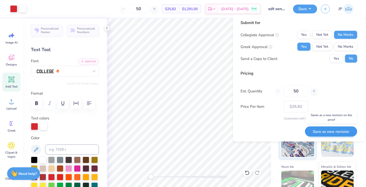
click at [331, 133] on button "Save as new revision" at bounding box center [331, 131] width 52 height 10
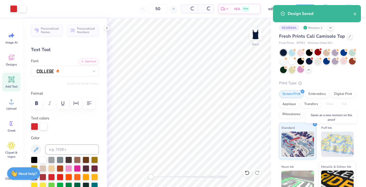
type input "$30.62"
